Goal: Information Seeking & Learning: Learn about a topic

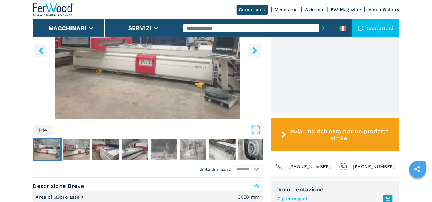
scroll to position [258, 0]
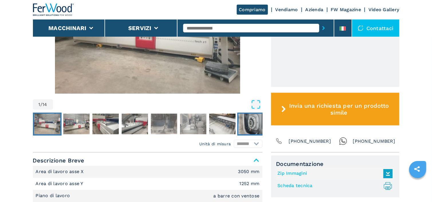
click at [248, 126] on img "Go to Slide 8" at bounding box center [251, 124] width 26 height 21
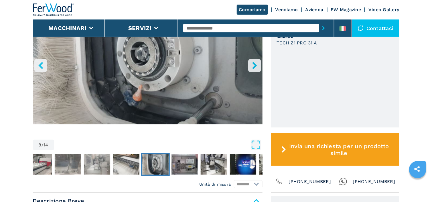
scroll to position [200, 0]
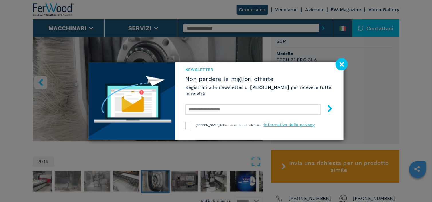
click at [335, 64] on icon at bounding box center [341, 64] width 12 height 12
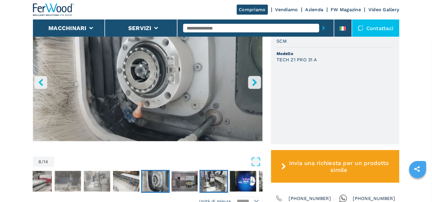
click at [205, 180] on img "Go to Slide 10" at bounding box center [214, 181] width 26 height 21
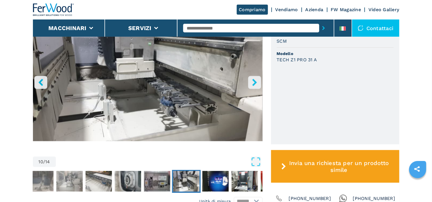
click at [181, 183] on img "Go to Slide 10" at bounding box center [186, 181] width 26 height 21
click at [152, 185] on img "Go to Slide 9" at bounding box center [157, 181] width 26 height 21
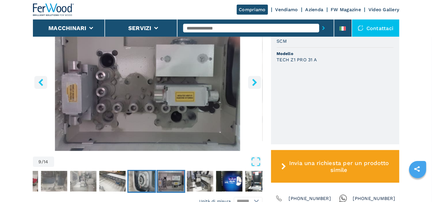
click at [140, 186] on img "Go to Slide 8" at bounding box center [141, 181] width 26 height 21
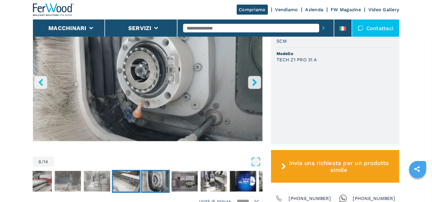
click at [125, 184] on img "Go to Slide 7" at bounding box center [126, 181] width 26 height 21
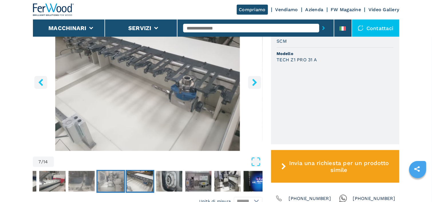
click at [118, 183] on img "Go to Slide 6" at bounding box center [111, 181] width 26 height 21
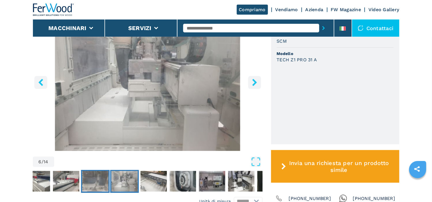
click at [102, 183] on img "Go to Slide 5" at bounding box center [95, 181] width 26 height 21
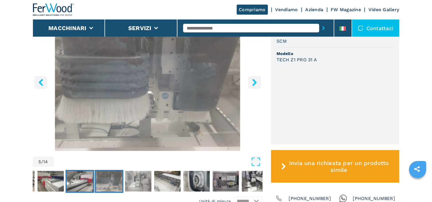
click at [84, 182] on img "Go to Slide 4" at bounding box center [80, 181] width 26 height 21
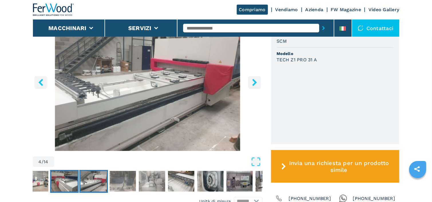
click at [68, 182] on img "Go to Slide 3" at bounding box center [64, 181] width 26 height 21
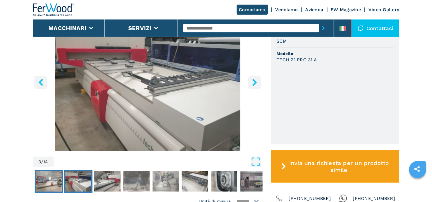
click at [51, 182] on img "Go to Slide 2" at bounding box center [49, 181] width 26 height 21
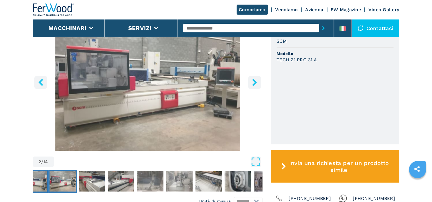
click at [43, 180] on img "Go to Slide 1" at bounding box center [33, 181] width 26 height 21
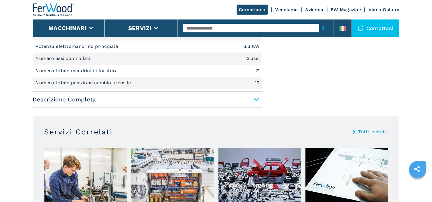
scroll to position [429, 0]
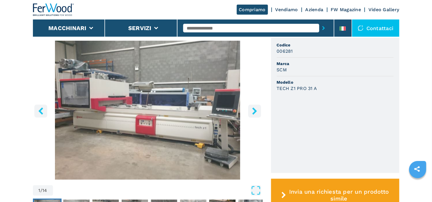
scroll to position [200, 0]
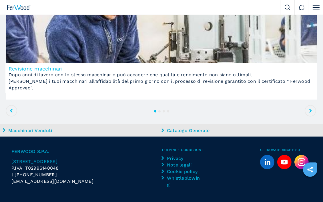
scroll to position [670, 0]
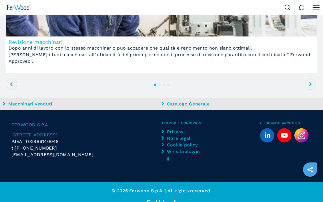
scroll to position [756, 0]
